Goal: Task Accomplishment & Management: Use online tool/utility

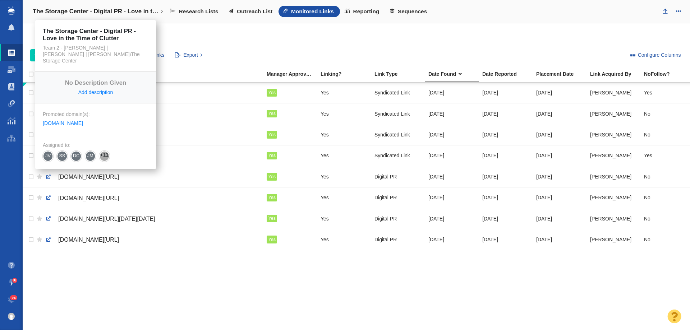
click at [80, 11] on h4 "The Storage Center - Digital PR - Love in the Time of Clutter" at bounding box center [96, 11] width 126 height 7
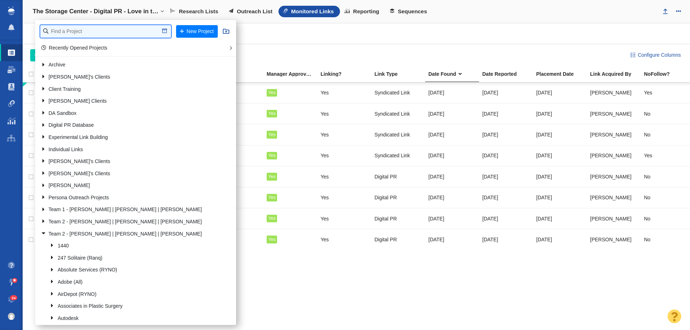
click at [77, 33] on input "text" at bounding box center [105, 31] width 131 height 13
type input "retro"
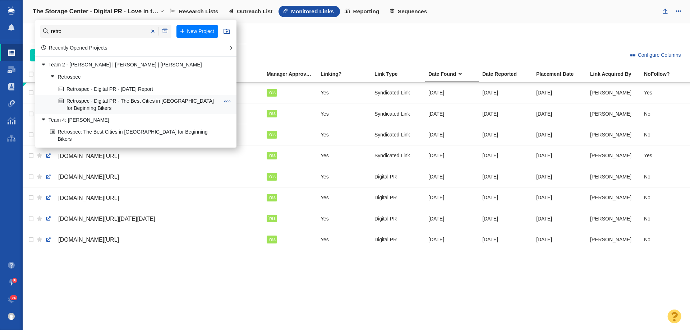
click at [111, 99] on link "Retrospec - Digital PR - The Best Cities in [GEOGRAPHIC_DATA] for Beginning Bik…" at bounding box center [139, 105] width 165 height 18
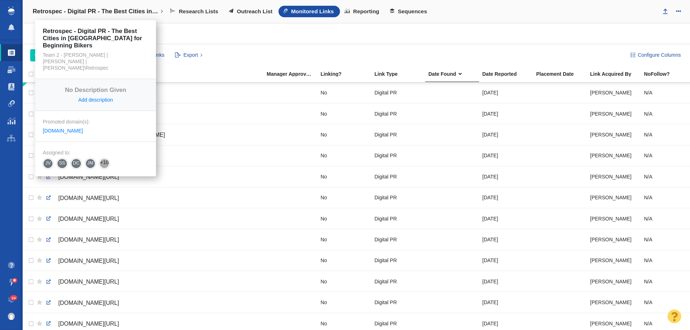
click at [65, 14] on h4 "Retrospec - Digital PR - The Best Cities in [GEOGRAPHIC_DATA] for Beginning Bik…" at bounding box center [96, 11] width 126 height 7
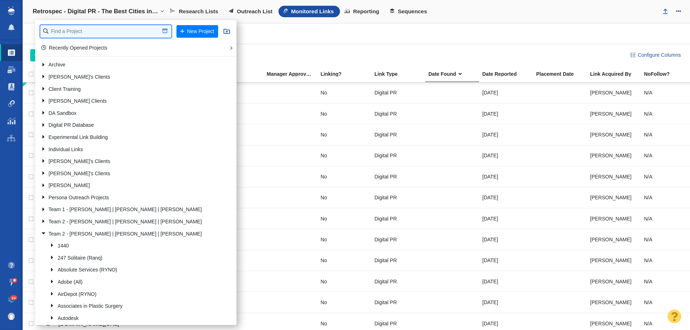
click at [86, 31] on input "text" at bounding box center [105, 31] width 131 height 13
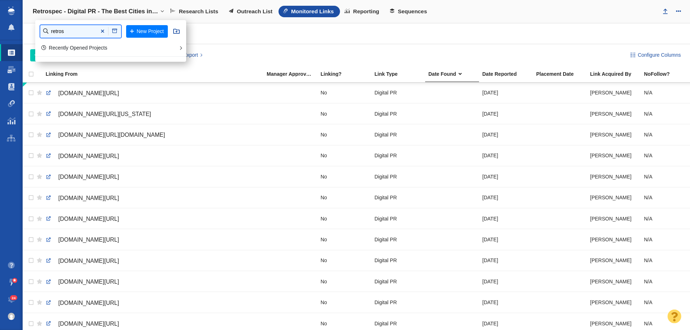
type input "retros"
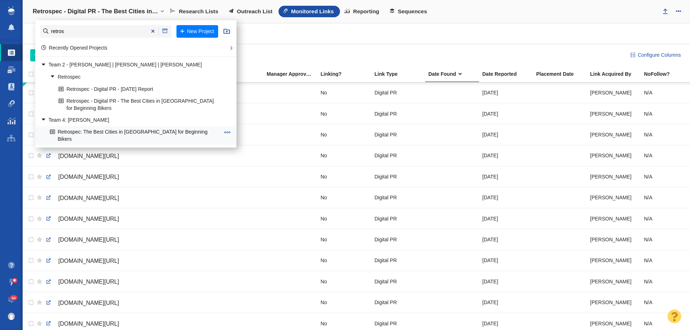
click at [95, 127] on link "Retrospec: The Best Cities in [GEOGRAPHIC_DATA] for Beginning Bikers" at bounding box center [135, 136] width 174 height 18
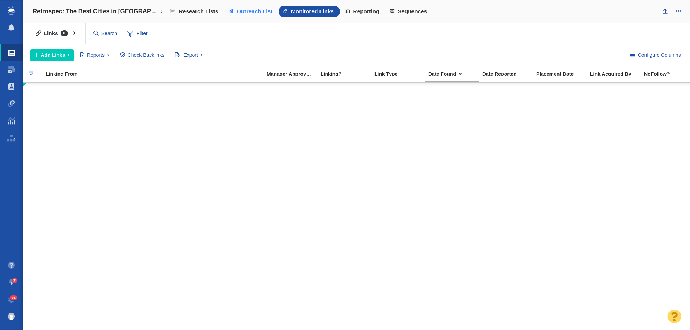
click at [245, 13] on span "Outreach List" at bounding box center [255, 11] width 36 height 6
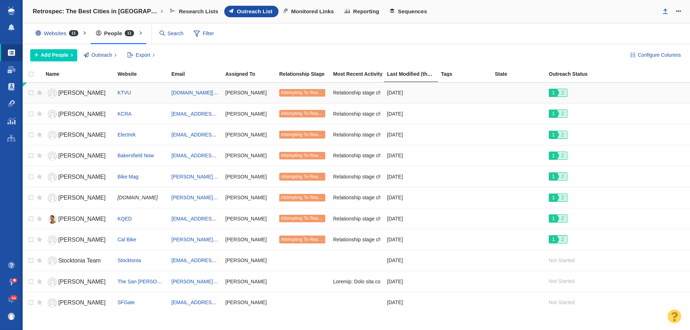
click at [70, 96] on span "Sharon Song" at bounding box center [81, 93] width 47 height 6
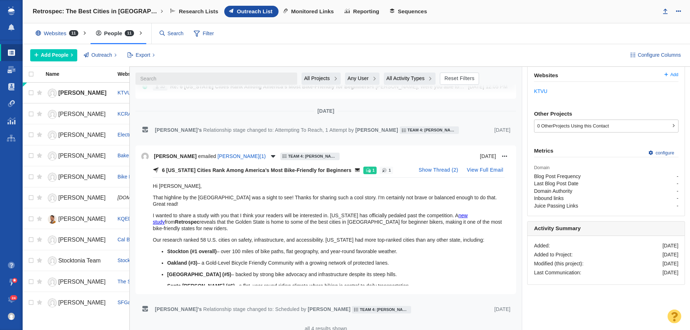
scroll to position [188, 0]
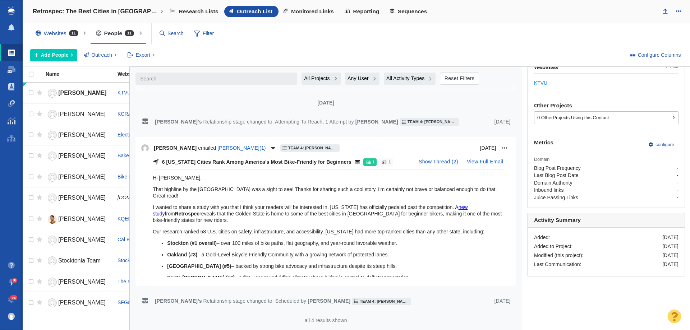
click at [148, 267] on div "6 California Cities Rank Among America’s Most Bike-Friendly for Beginners 1 1 S…" at bounding box center [325, 218] width 369 height 124
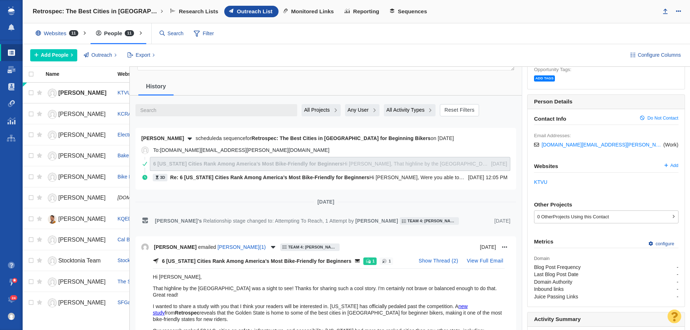
scroll to position [80, 0]
